Goal: Check status: Check status

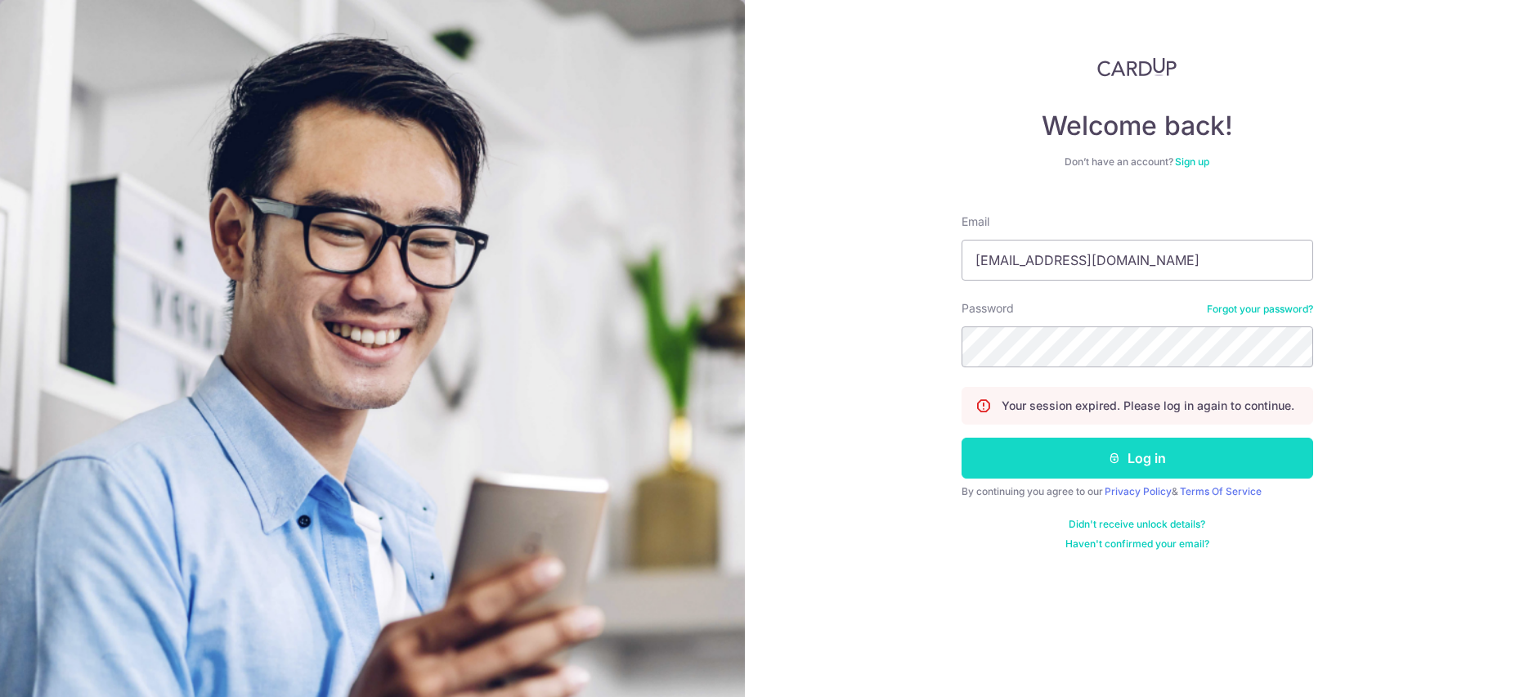
click at [1075, 468] on button "Log in" at bounding box center [1138, 457] width 352 height 41
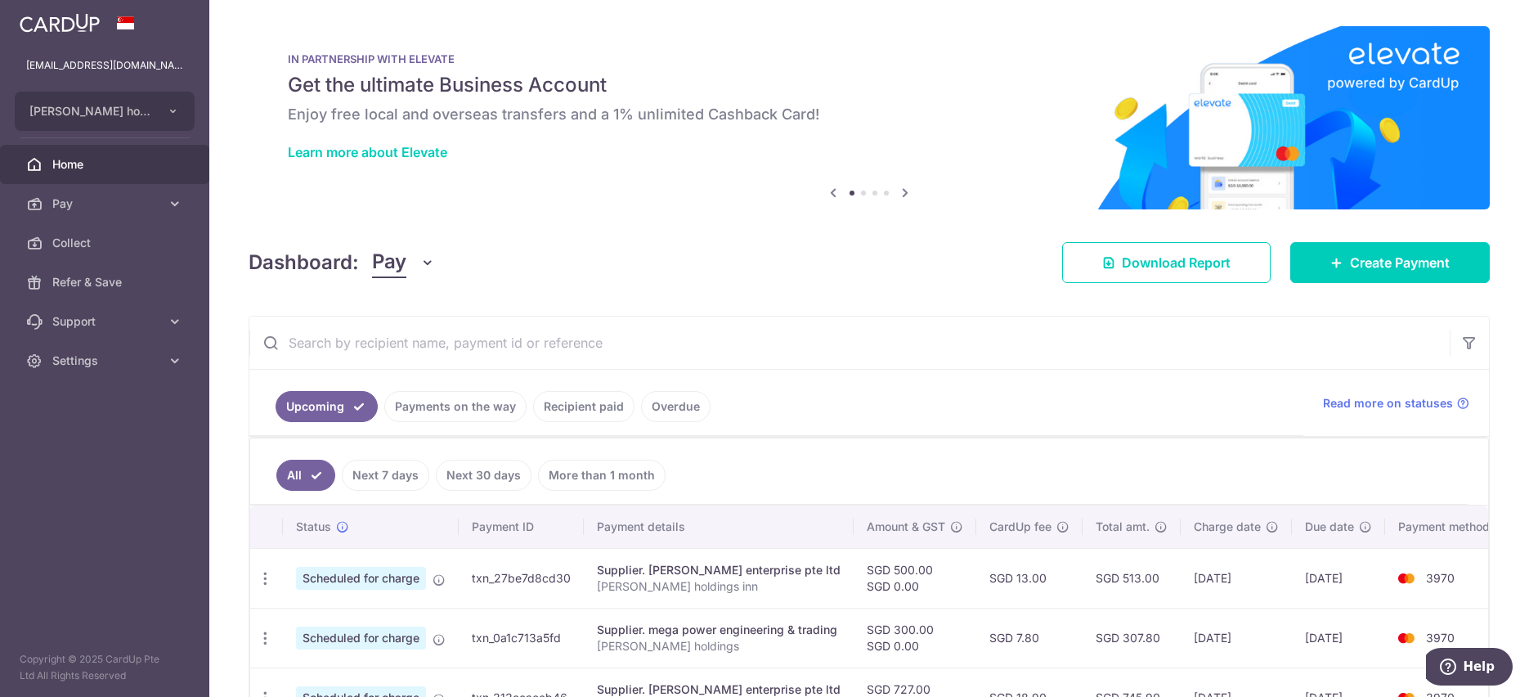
click at [432, 334] on input "text" at bounding box center [849, 342] width 1200 height 52
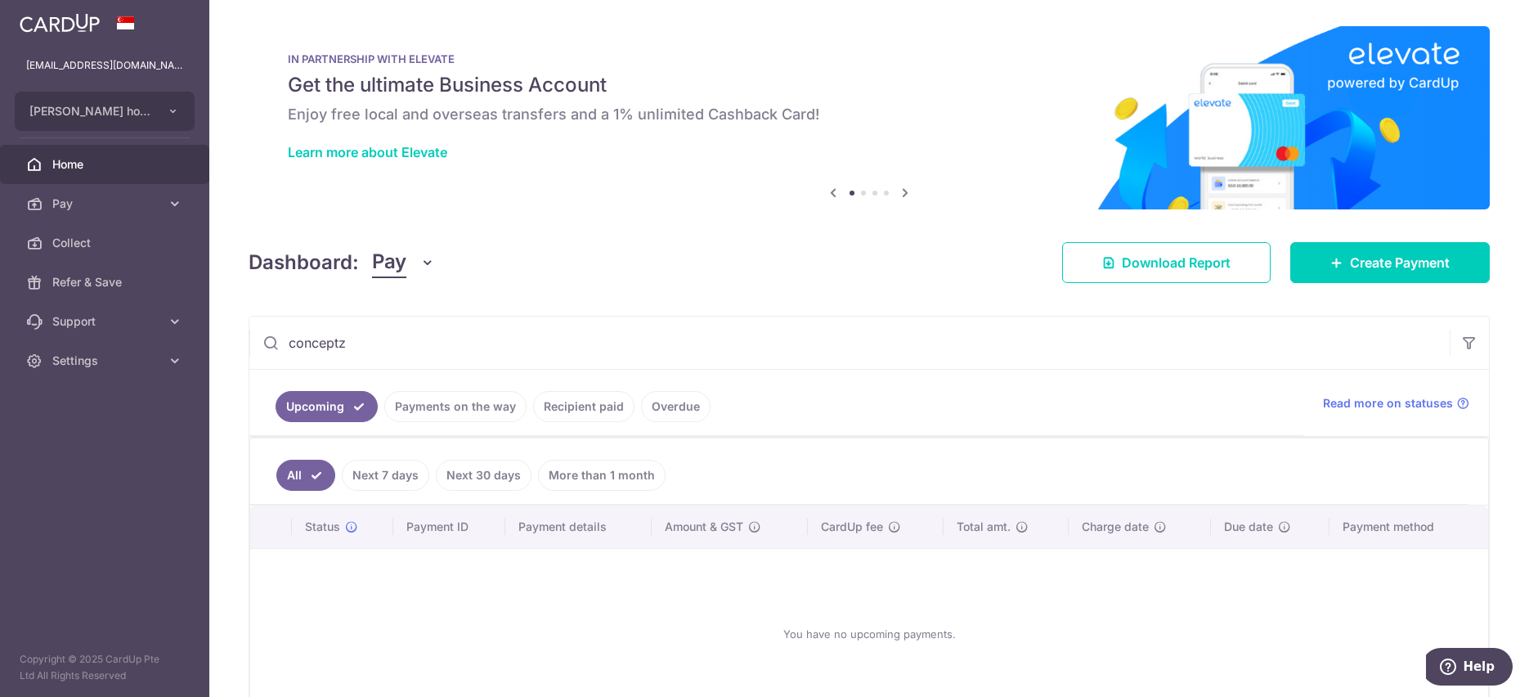
type input "conceptz"
click at [564, 403] on link "Recipient paid" at bounding box center [583, 406] width 101 height 31
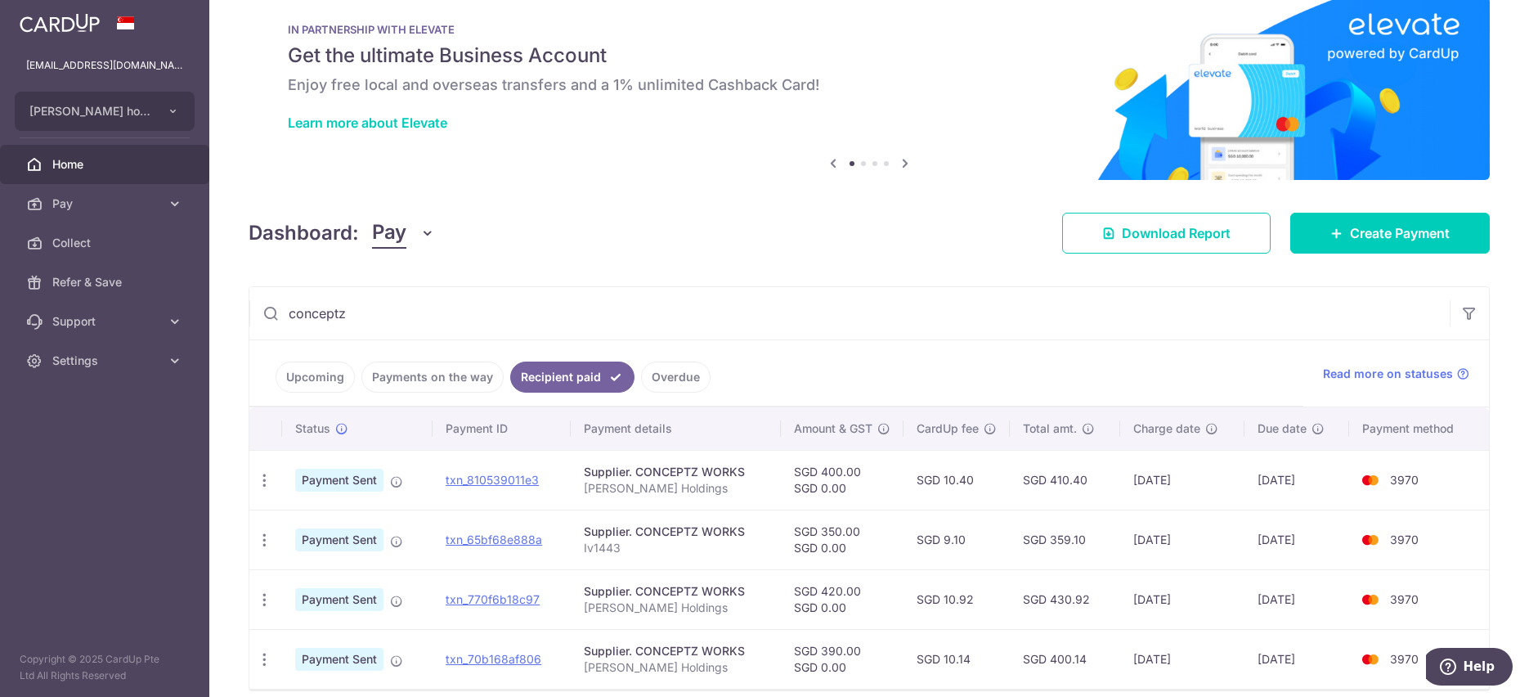
scroll to position [101, 0]
